Goal: Communication & Community: Ask a question

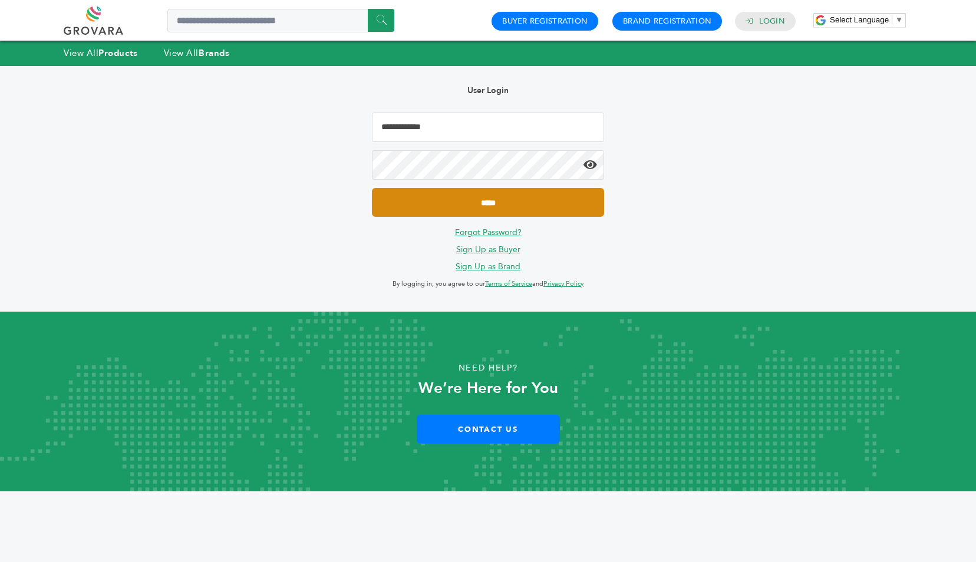
type input "**********"
click at [531, 209] on input "*****" at bounding box center [488, 202] width 232 height 29
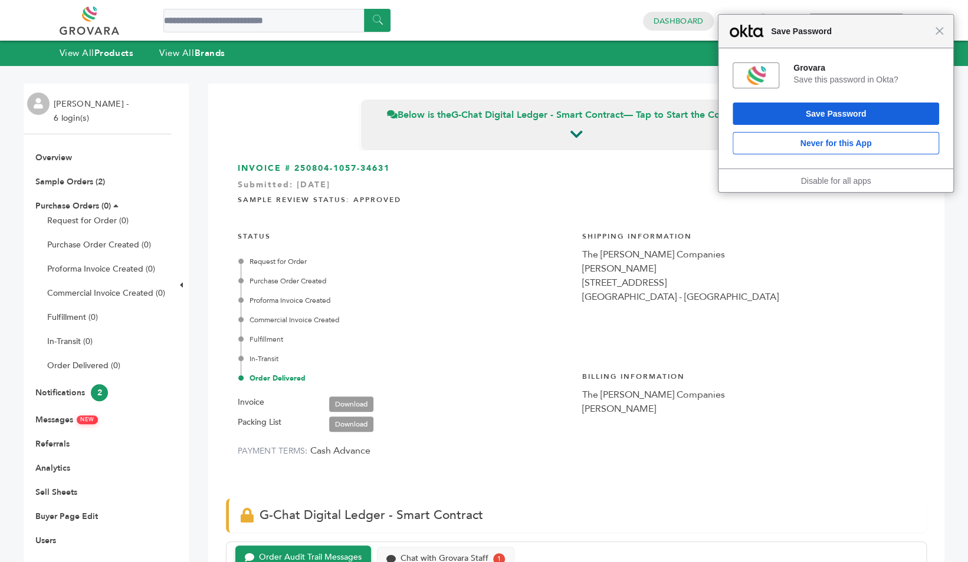
click at [937, 37] on div "Close Save Password" at bounding box center [835, 32] width 235 height 34
click at [942, 32] on span "Close" at bounding box center [938, 31] width 9 height 9
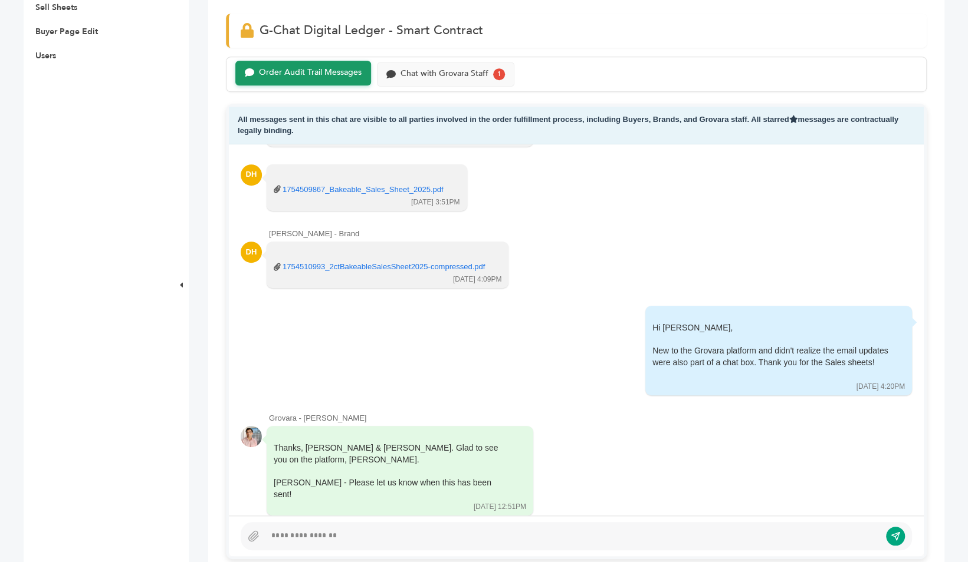
scroll to position [329, 0]
click at [454, 70] on div "Chat with Grovara Staff" at bounding box center [444, 73] width 88 height 10
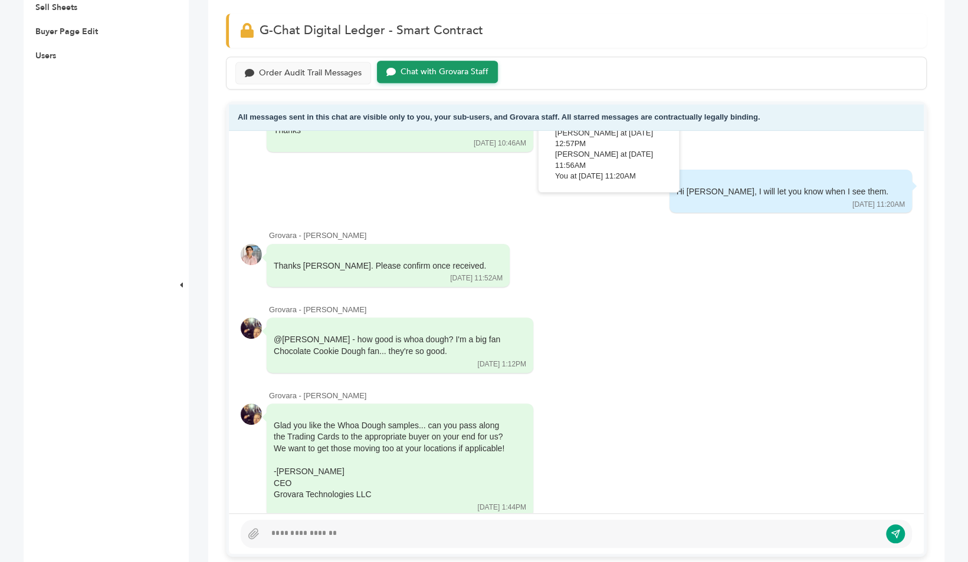
scroll to position [446, 0]
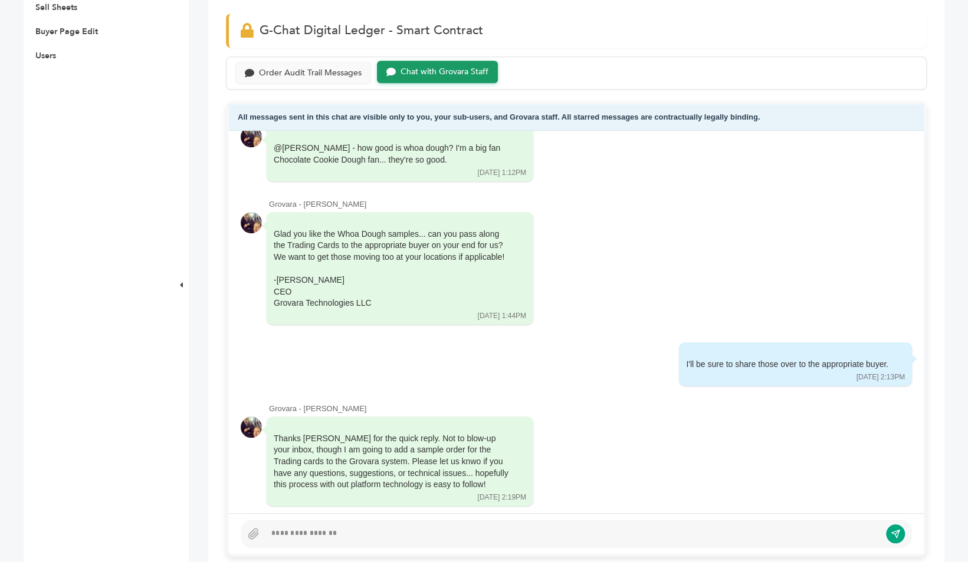
click at [411, 535] on div at bounding box center [572, 534] width 614 height 14
drag, startPoint x: 336, startPoint y: 103, endPoint x: 330, endPoint y: 131, distance: 28.9
click at [330, 131] on div "All messages sent in this chat are visible to all parties involved in the order…" at bounding box center [576, 329] width 700 height 456
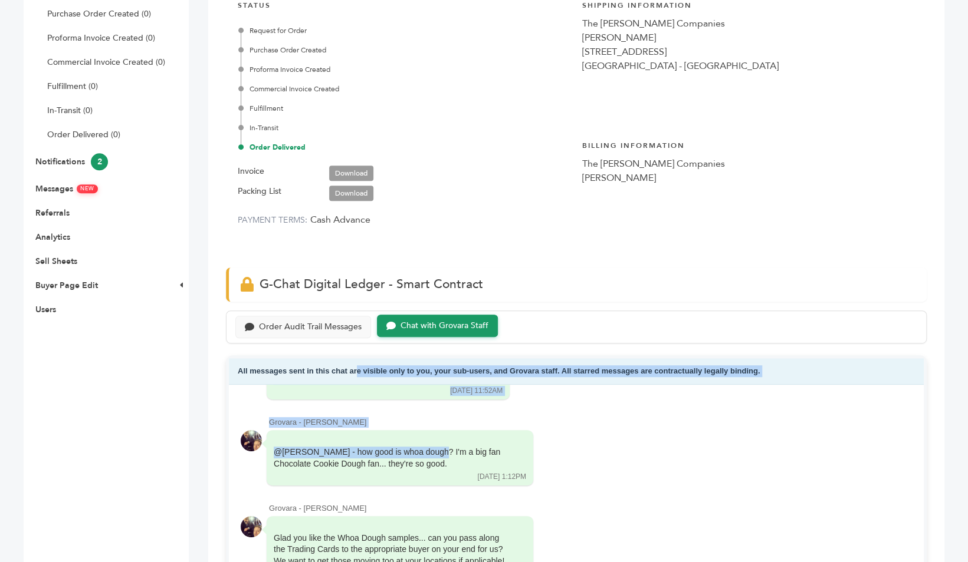
scroll to position [230, 0]
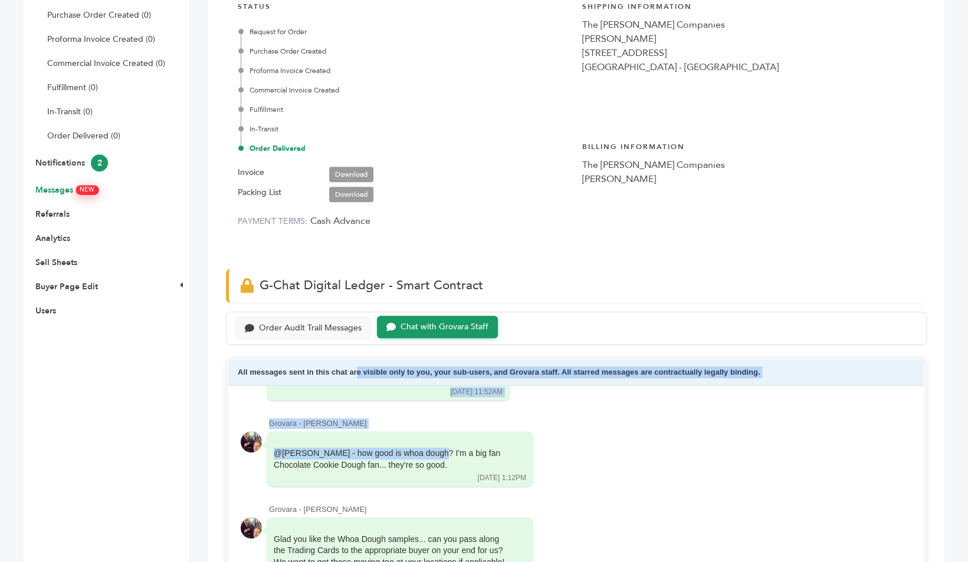
click at [72, 190] on link "Messages NEW" at bounding box center [66, 190] width 62 height 11
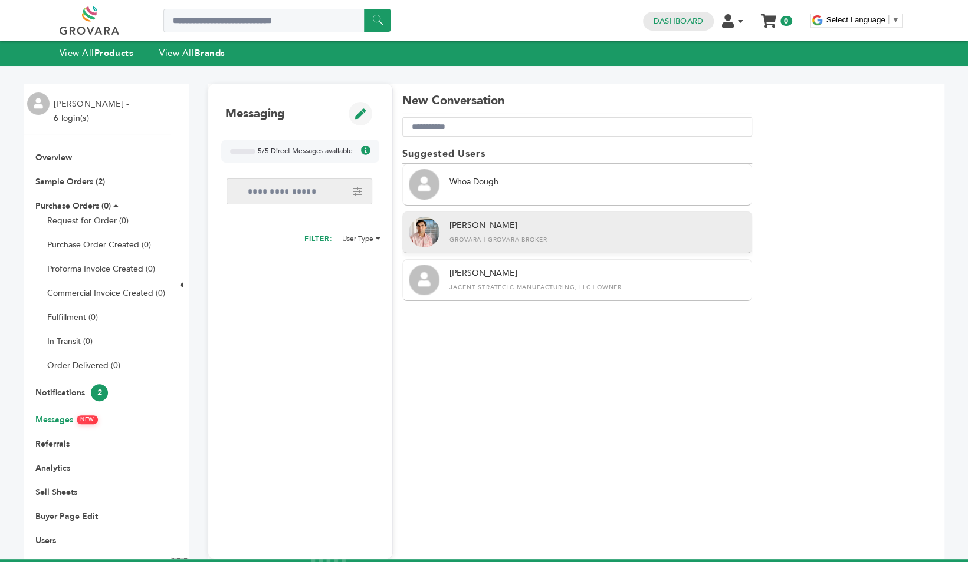
click at [521, 230] on div "John Scanlon Grovara | Grovara Broker" at bounding box center [597, 232] width 296 height 24
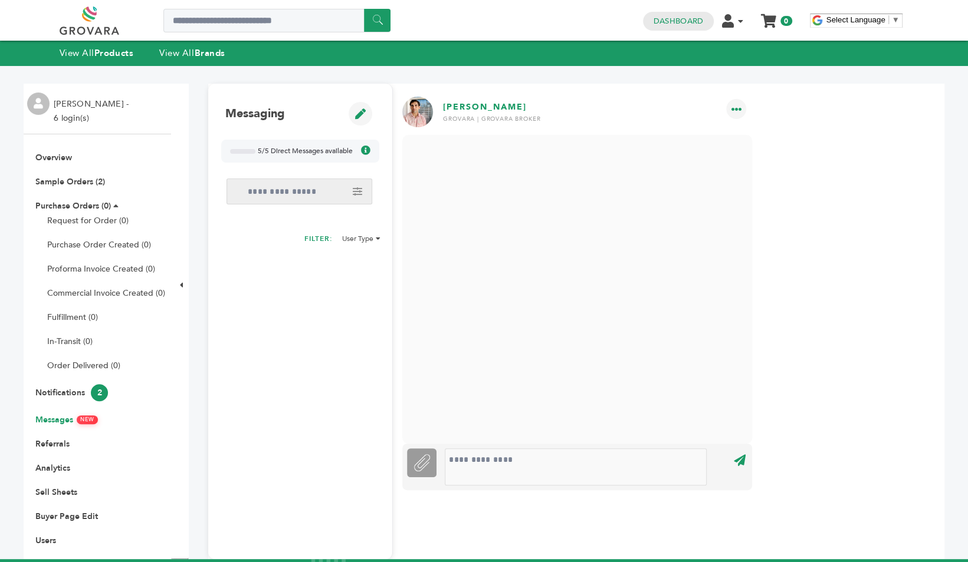
click at [337, 156] on span "5/5 Direct Messages available" at bounding box center [305, 151] width 95 height 10
click at [233, 152] on div at bounding box center [242, 151] width 25 height 5
click at [88, 184] on link "Sample Orders (2)" at bounding box center [70, 181] width 70 height 11
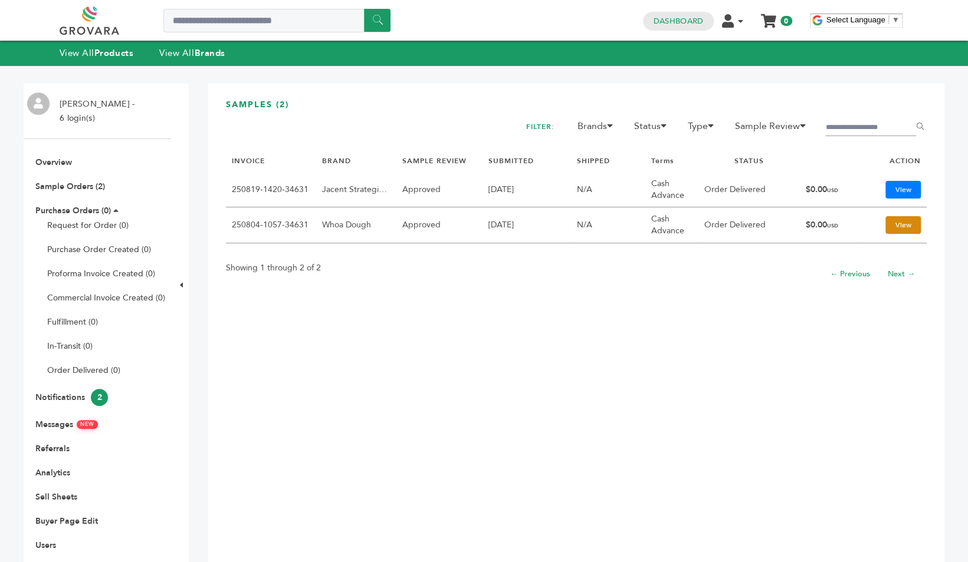
click at [897, 222] on link "View" at bounding box center [902, 225] width 35 height 18
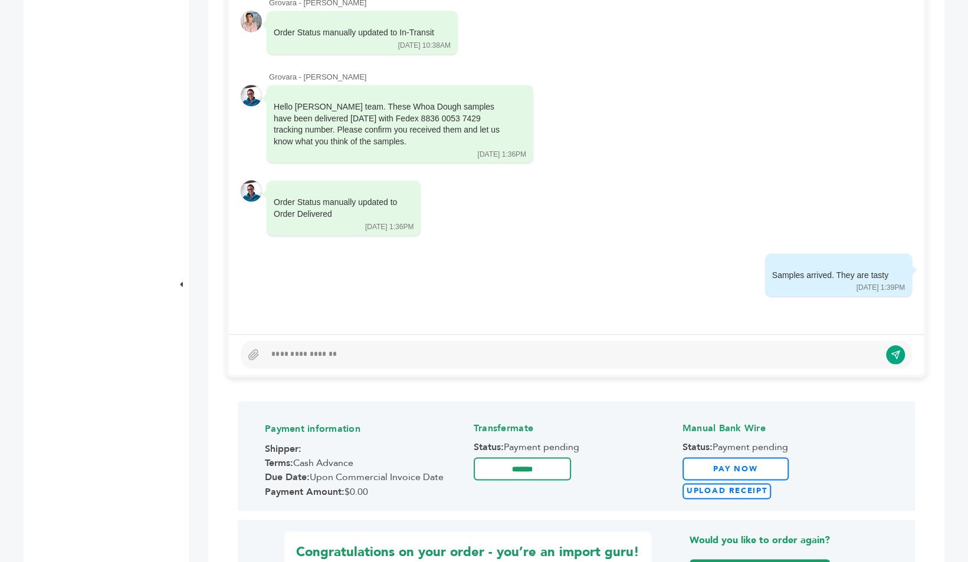
scroll to position [664, 0]
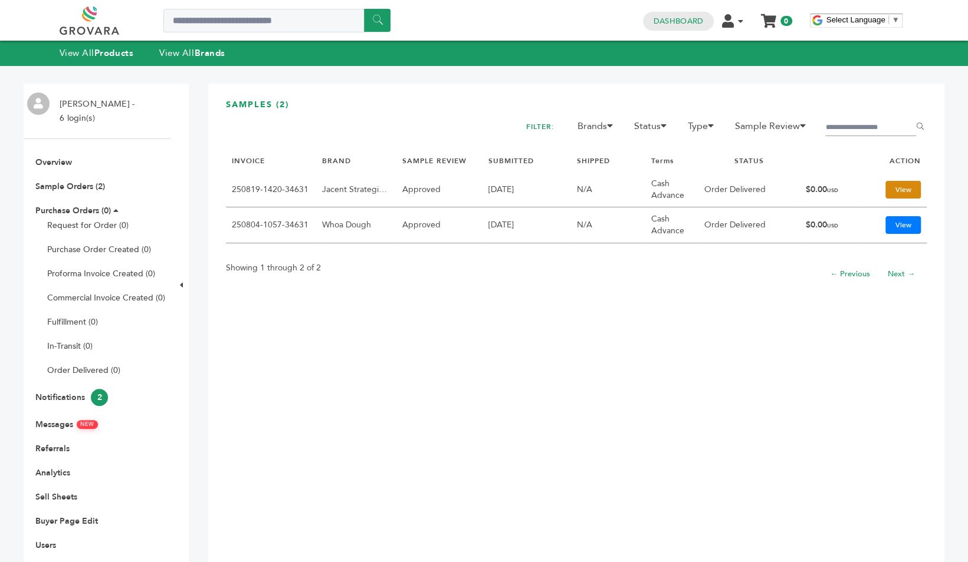
click at [894, 190] on link "View" at bounding box center [902, 190] width 35 height 18
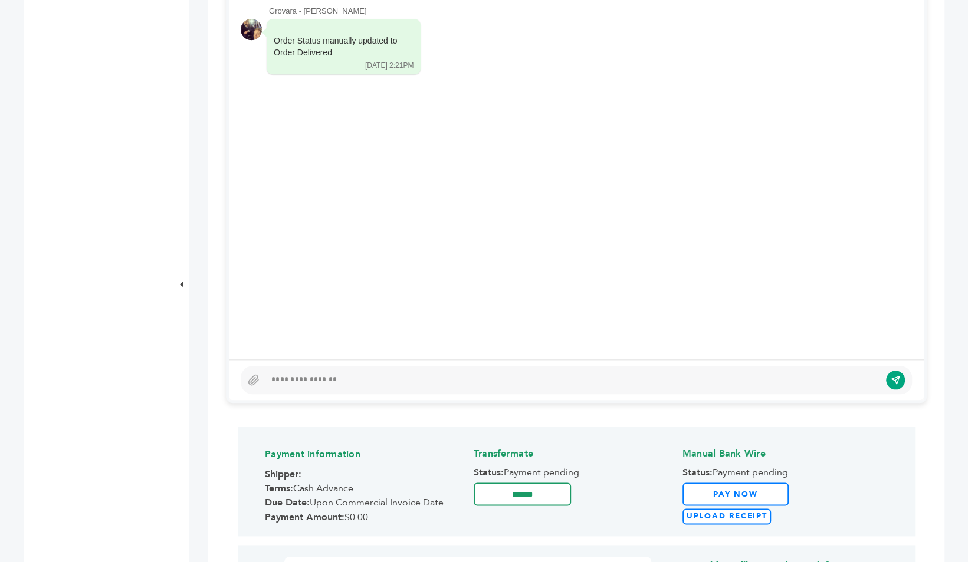
scroll to position [640, 0]
click at [489, 389] on div at bounding box center [576, 379] width 671 height 28
click at [889, 379] on icon "submit" at bounding box center [886, 379] width 10 height 10
